Goal: Complete application form

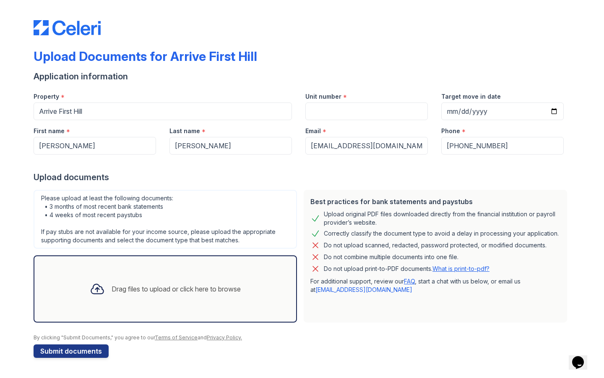
click at [143, 296] on div "Drag files to upload or click here to browse" at bounding box center [165, 288] width 164 height 29
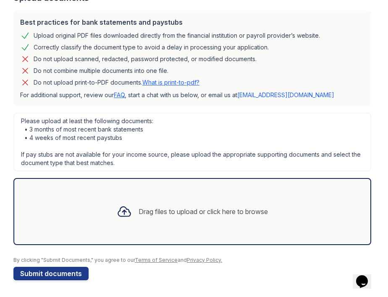
scroll to position [179, 0]
click at [139, 214] on div "Drag files to upload or click here to browse" at bounding box center [202, 212] width 129 height 10
click at [169, 219] on div "Drag files to upload or click here to browse" at bounding box center [192, 212] width 164 height 29
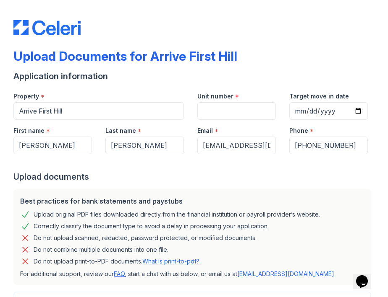
scroll to position [0, 0]
click at [217, 112] on input "Unit number" at bounding box center [236, 111] width 78 height 18
type input "309"
click at [231, 202] on div "Best practices for bank statements and paystubs" at bounding box center [192, 201] width 344 height 10
click at [299, 109] on input "Target move in date" at bounding box center [328, 111] width 78 height 18
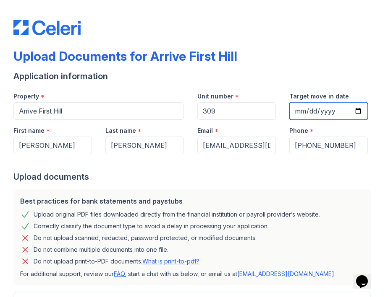
type input "[DATE]"
click at [240, 190] on div "Best practices for bank statements and paystubs Upload original PDF files downl…" at bounding box center [191, 238] width 357 height 96
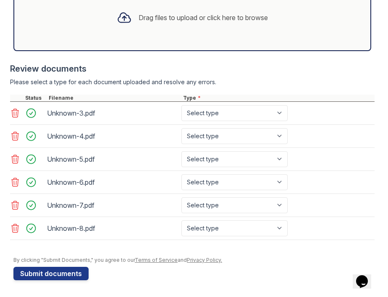
scroll to position [373, 0]
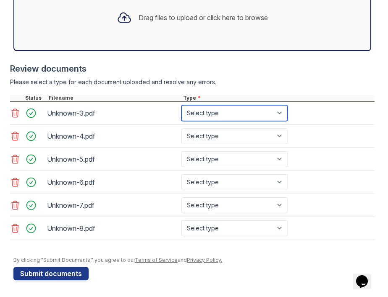
select select "paystub"
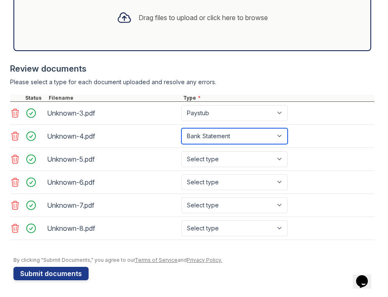
select select "paystub"
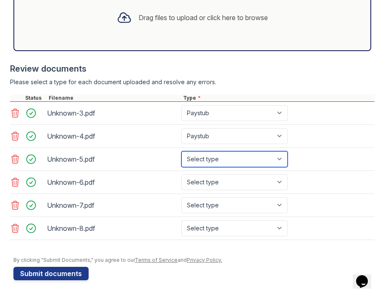
select select "paystub"
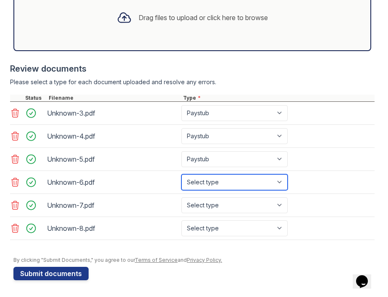
select select "paystub"
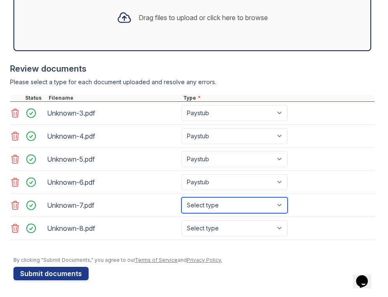
select select "paystub"
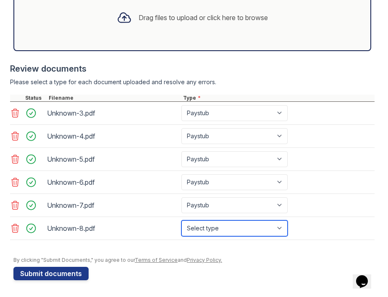
select select "paystub"
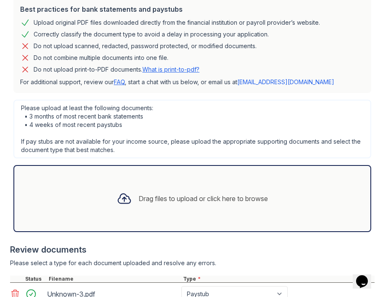
scroll to position [202, 0]
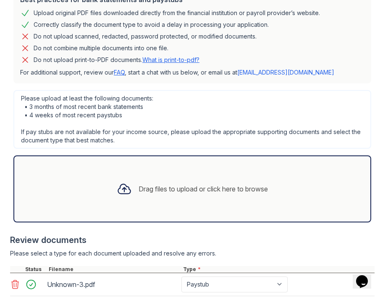
click at [148, 184] on div "Drag files to upload or click here to browse" at bounding box center [202, 189] width 129 height 10
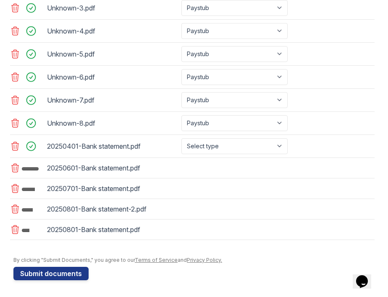
scroll to position [479, 0]
select select "bank_statement"
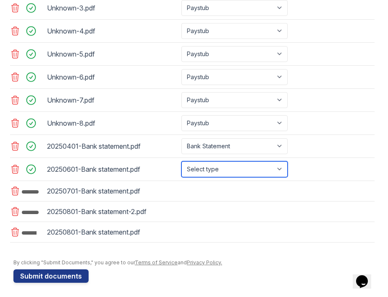
select select "bank_statement"
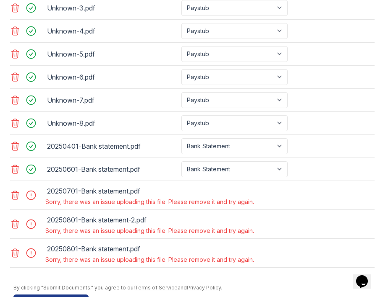
click at [16, 198] on icon at bounding box center [15, 195] width 7 height 8
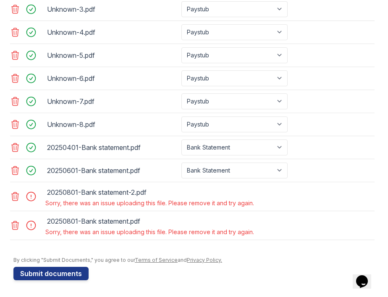
click at [16, 198] on icon at bounding box center [15, 197] width 7 height 8
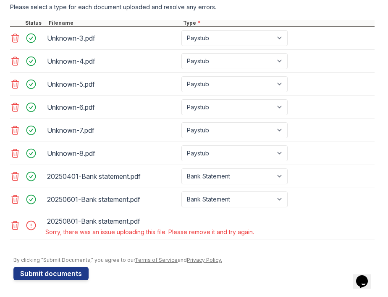
click at [16, 227] on icon at bounding box center [15, 226] width 10 height 10
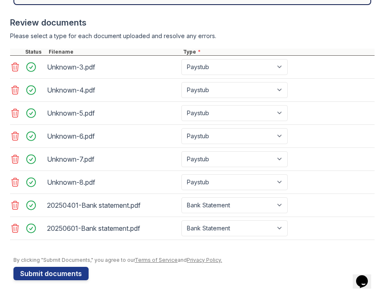
click at [15, 231] on icon at bounding box center [15, 229] width 10 height 10
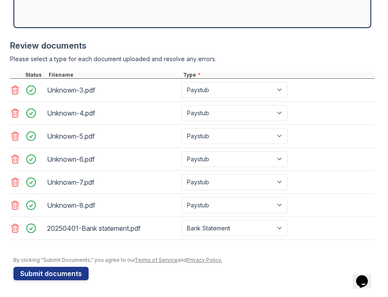
click at [14, 205] on icon at bounding box center [15, 205] width 7 height 8
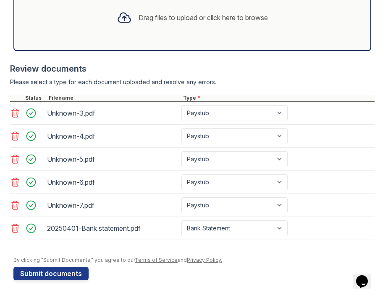
scroll to position [373, 0]
click at [15, 227] on icon at bounding box center [15, 229] width 10 height 10
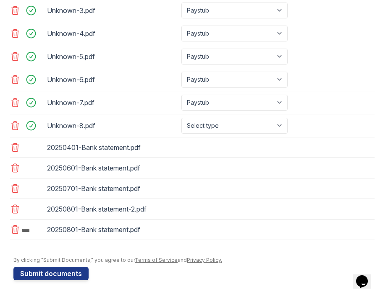
scroll to position [476, 0]
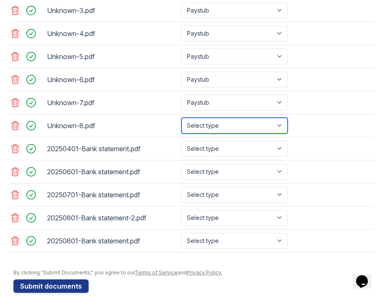
select select "paystub"
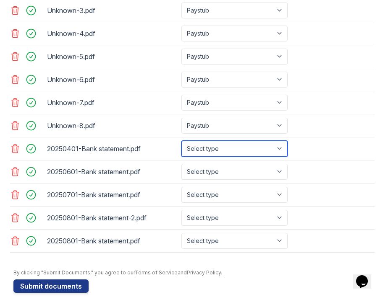
select select "bank_statement"
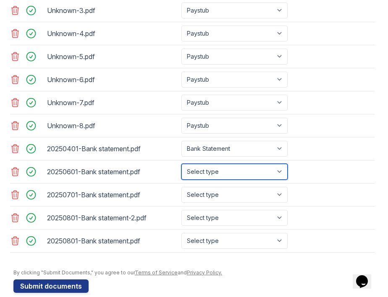
select select "bank_statement"
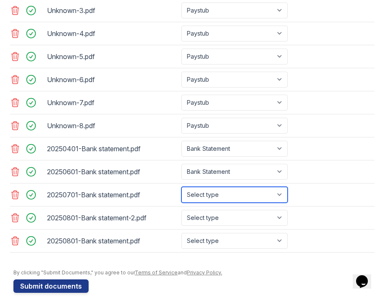
select select "bank_statement"
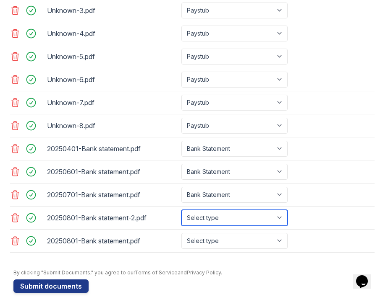
select select "bank_statement"
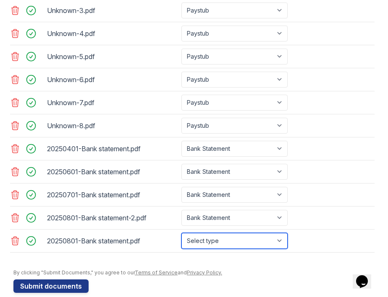
select select "bank_statement"
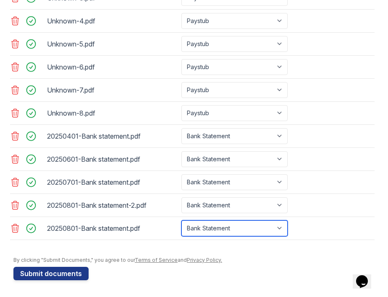
scroll to position [489, 0]
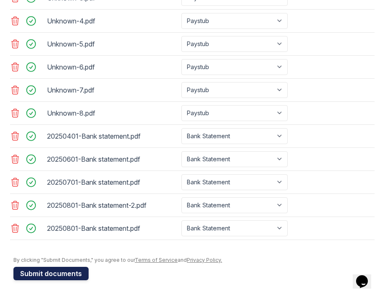
click at [62, 273] on button "Submit documents" at bounding box center [50, 273] width 75 height 13
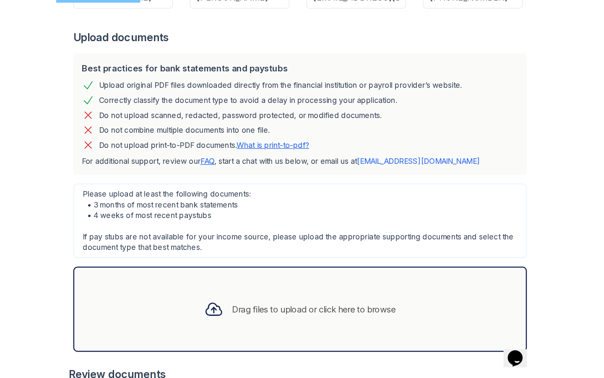
scroll to position [147, 0]
